Goal: Information Seeking & Learning: Learn about a topic

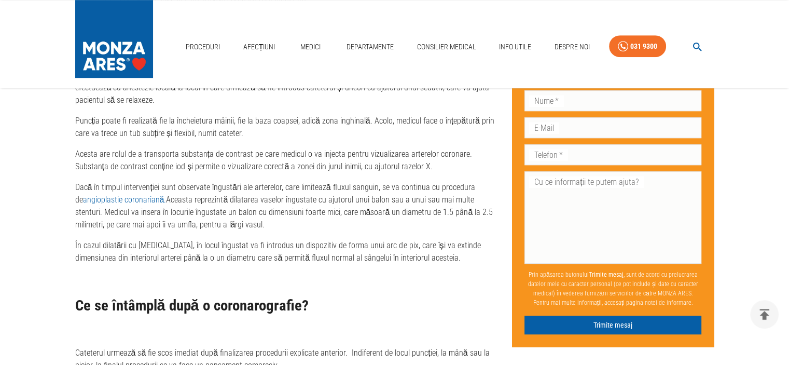
scroll to position [498, 0]
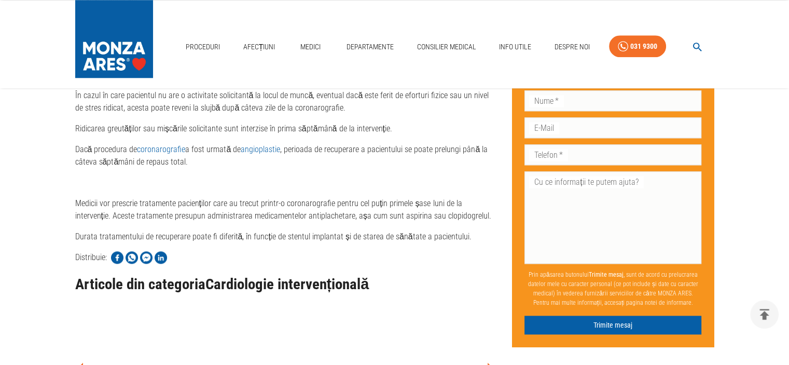
scroll to position [1060, 0]
